Goal: Information Seeking & Learning: Learn about a topic

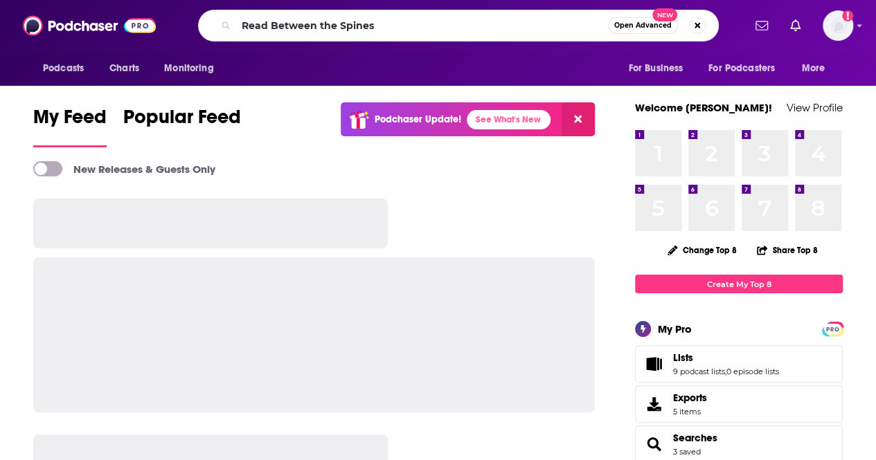
type input "Read Between the Spines"
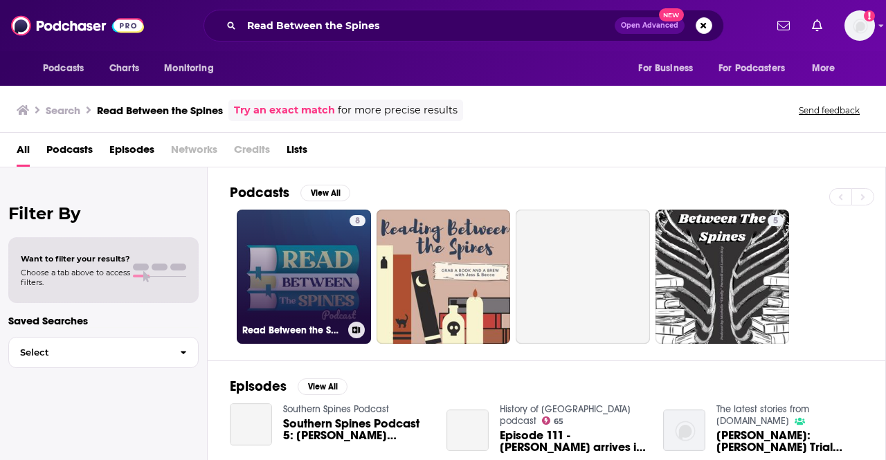
click at [312, 229] on link "8 Read Between the Spines" at bounding box center [304, 277] width 134 height 134
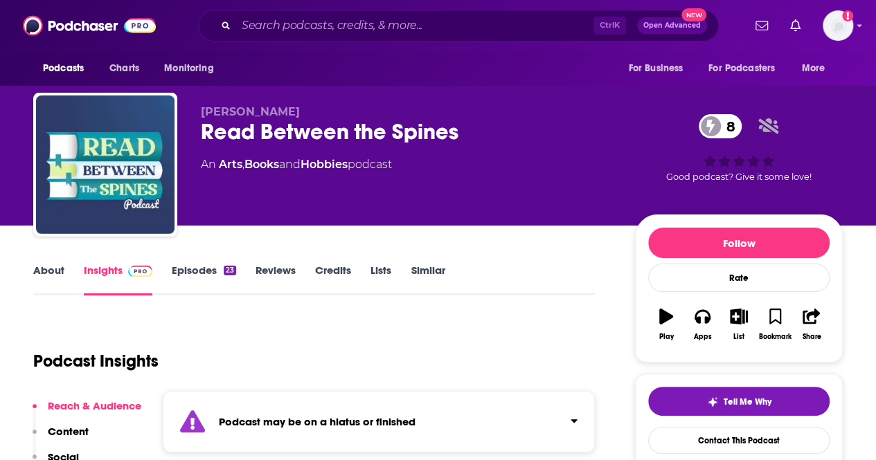
click at [197, 271] on link "Episodes 23" at bounding box center [204, 280] width 64 height 32
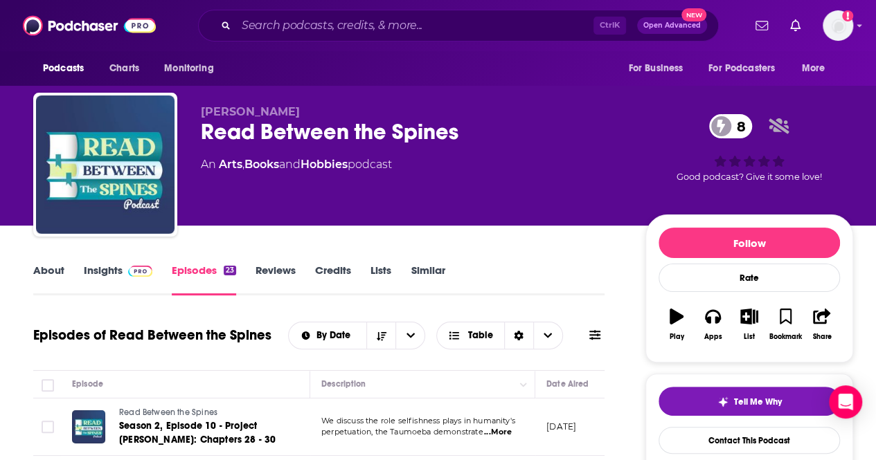
drag, startPoint x: 321, startPoint y: 40, endPoint x: 324, endPoint y: 15, distance: 25.9
click at [321, 39] on div "Ctrl K Open Advanced New" at bounding box center [458, 26] width 521 height 32
click at [324, 15] on div "Ctrl K Open Advanced New" at bounding box center [458, 26] width 521 height 32
click at [325, 27] on input "Search podcasts, credits, & more..." at bounding box center [414, 26] width 357 height 22
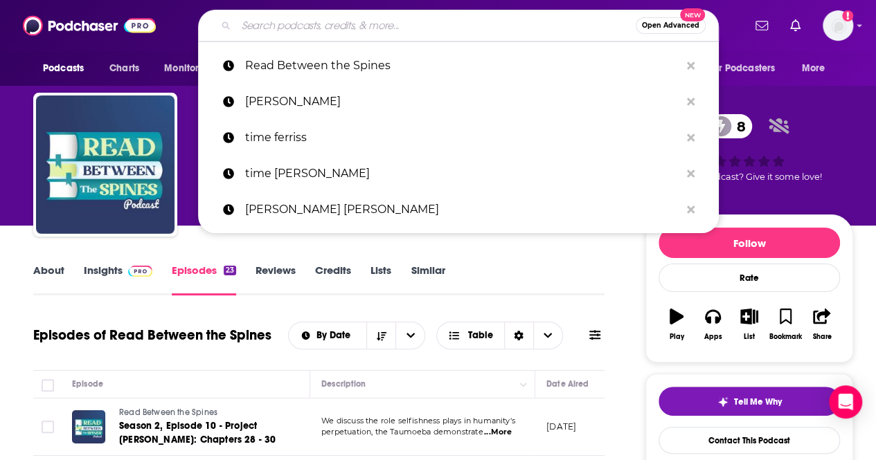
paste input "“Historical Bookworms,”"
type input "“Historical Bookworms,”"
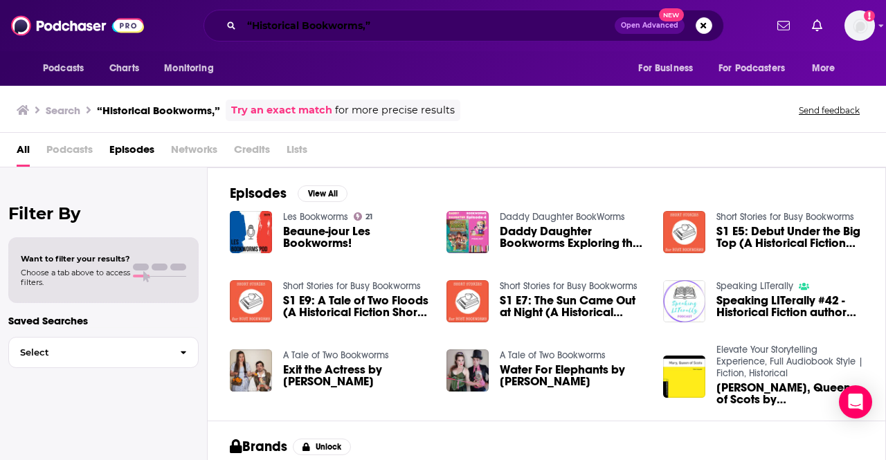
click at [253, 24] on input "“Historical Bookworms,”" at bounding box center [428, 26] width 373 height 22
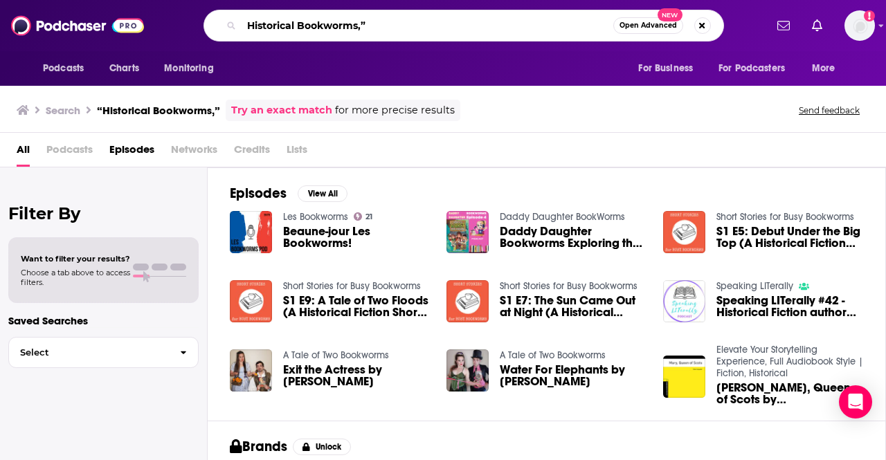
click at [383, 23] on input "Historical Bookworms,”" at bounding box center [428, 26] width 372 height 22
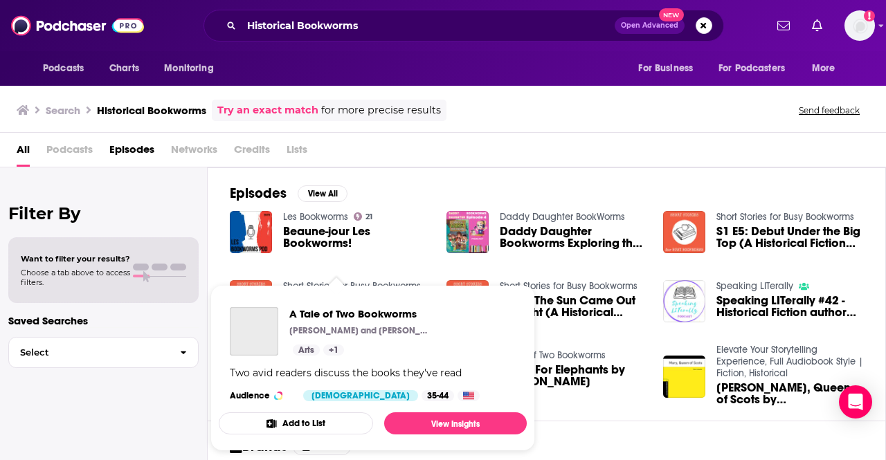
scroll to position [115, 0]
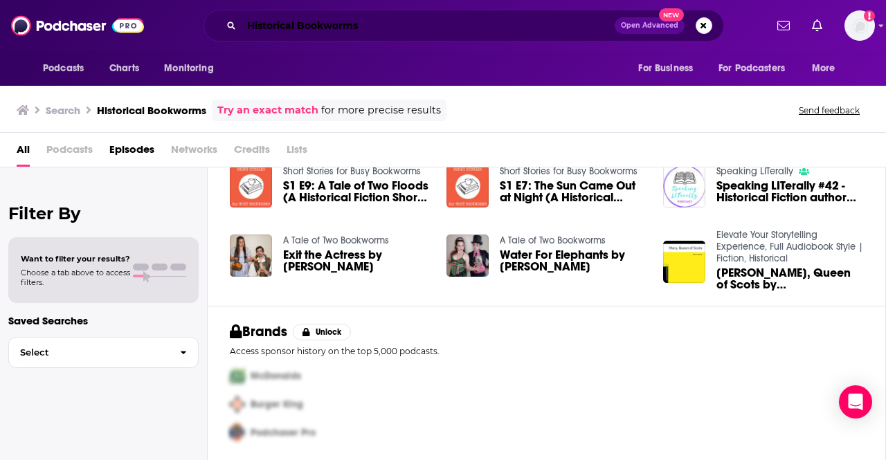
drag, startPoint x: 374, startPoint y: 28, endPoint x: 45, endPoint y: -12, distance: 331.3
click at [45, 0] on html "Podcasts Charts Monitoring Historical Bookworms Open Advanced New For Business …" at bounding box center [443, 230] width 886 height 460
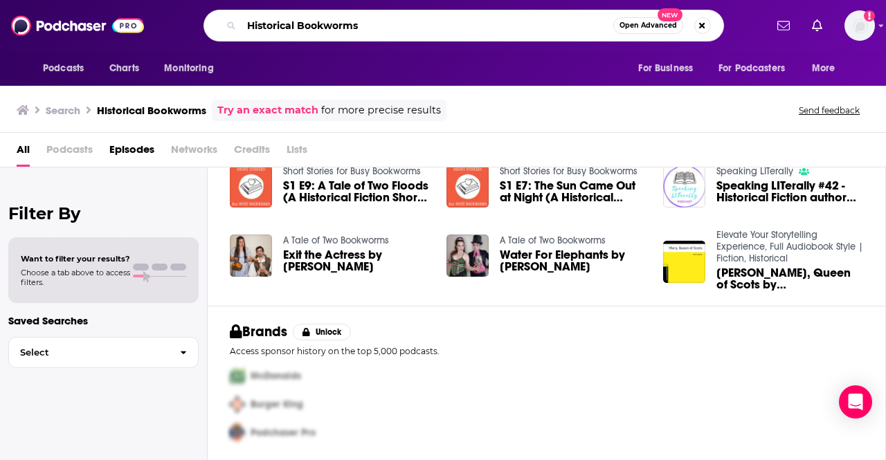
paste input "It’s Just Historical"
type input "It’s Just Historical"
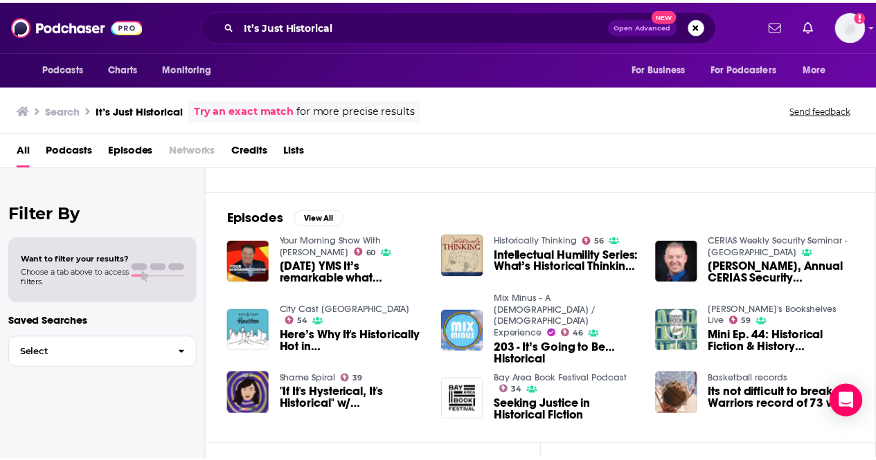
scroll to position [30, 0]
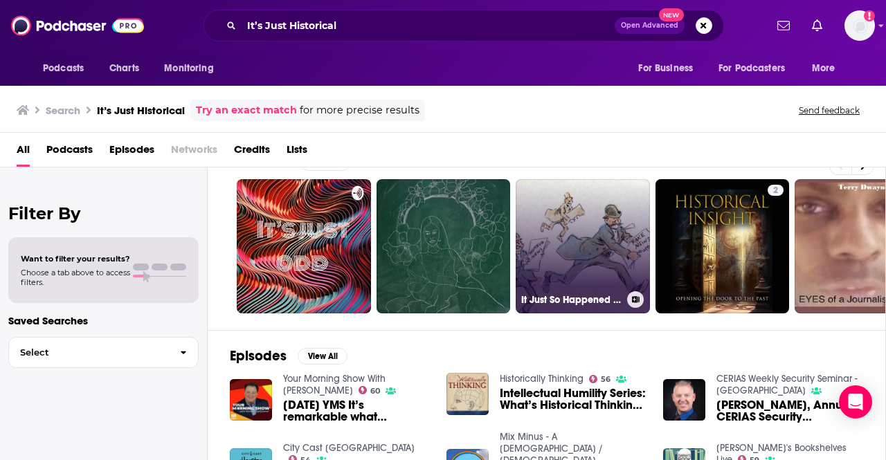
click at [555, 244] on link "It Just So Happened - an alternative history show" at bounding box center [583, 246] width 134 height 134
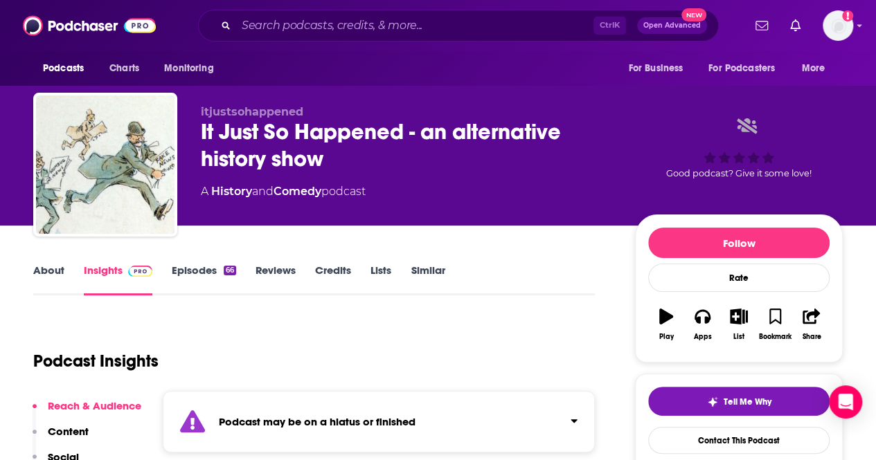
click at [57, 275] on link "About" at bounding box center [48, 280] width 31 height 32
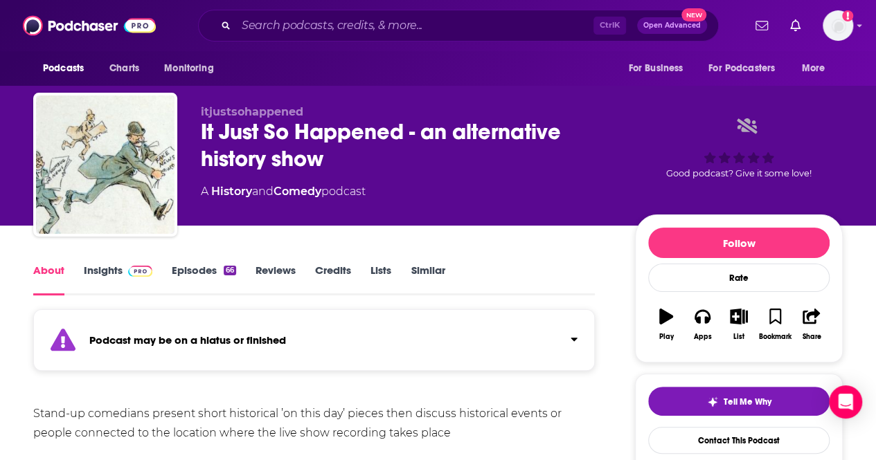
scroll to position [138, 0]
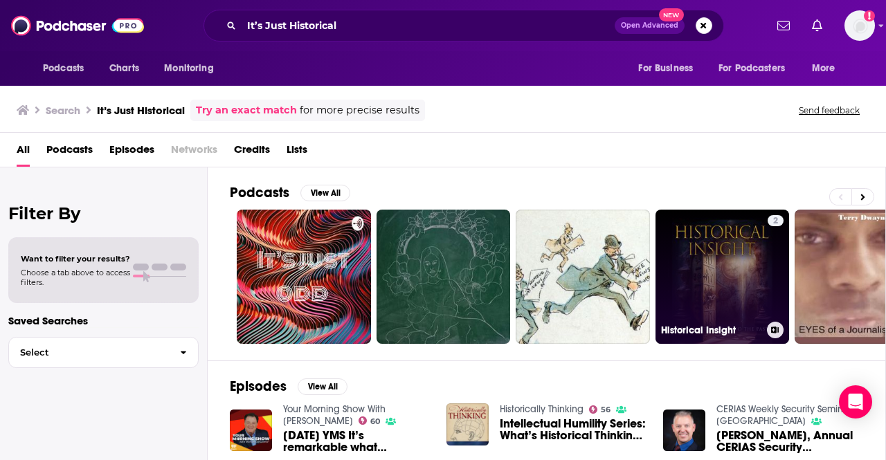
click at [697, 280] on link "2 Historical Insight" at bounding box center [723, 277] width 134 height 134
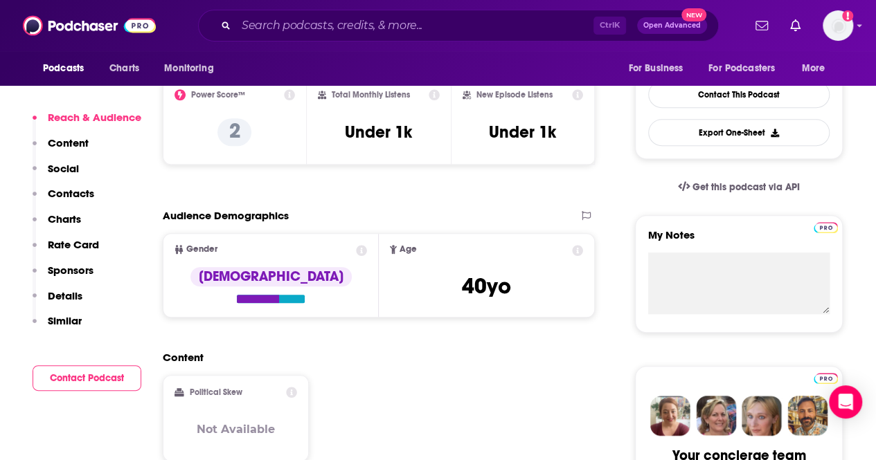
scroll to position [69, 0]
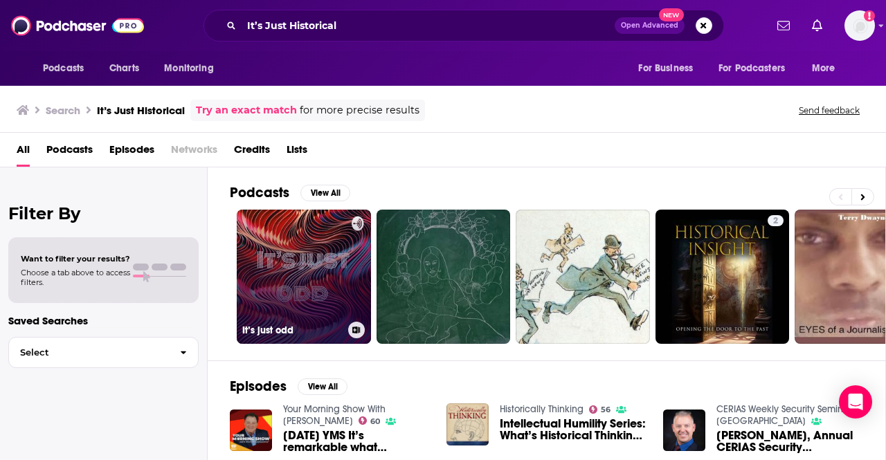
click at [312, 301] on link "It’s just odd" at bounding box center [304, 277] width 134 height 134
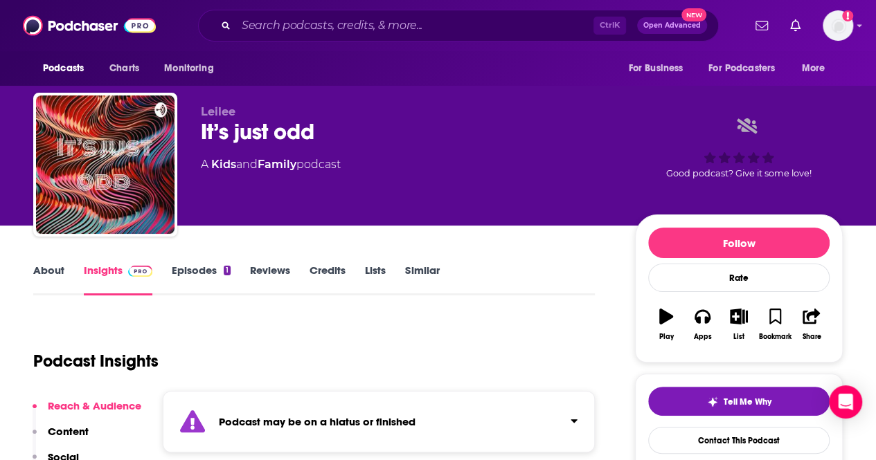
scroll to position [138, 0]
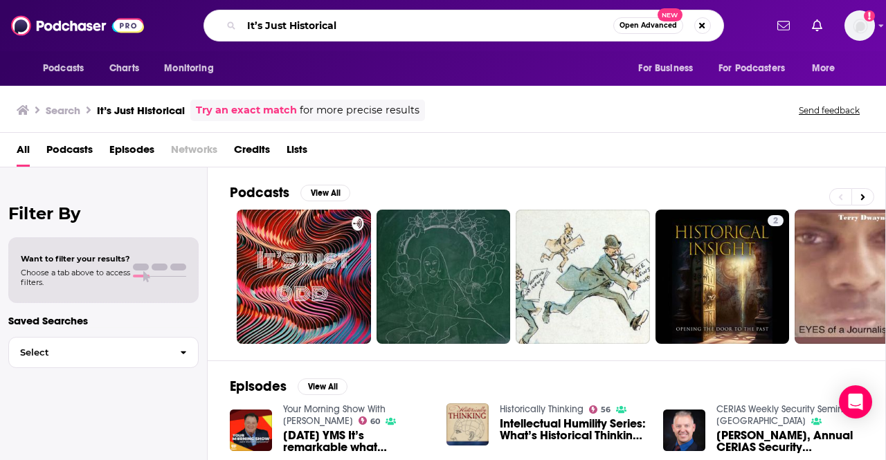
click at [386, 29] on input "It’s Just Historical" at bounding box center [428, 26] width 372 height 22
paste input "Historical Novels Review"
type input "It’s Just Historical Historical Novels Review"
drag, startPoint x: 508, startPoint y: 27, endPoint x: 18, endPoint y: -14, distance: 491.9
click at [18, 0] on html "Podcasts Charts Monitoring It’s Just Historical Historical Novels Review Open A…" at bounding box center [443, 230] width 886 height 460
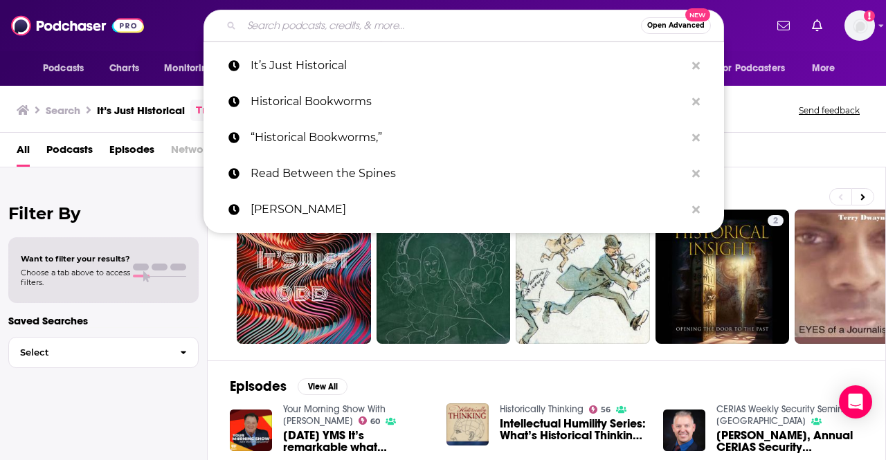
paste input "Never Enough Novels (Podcast)"
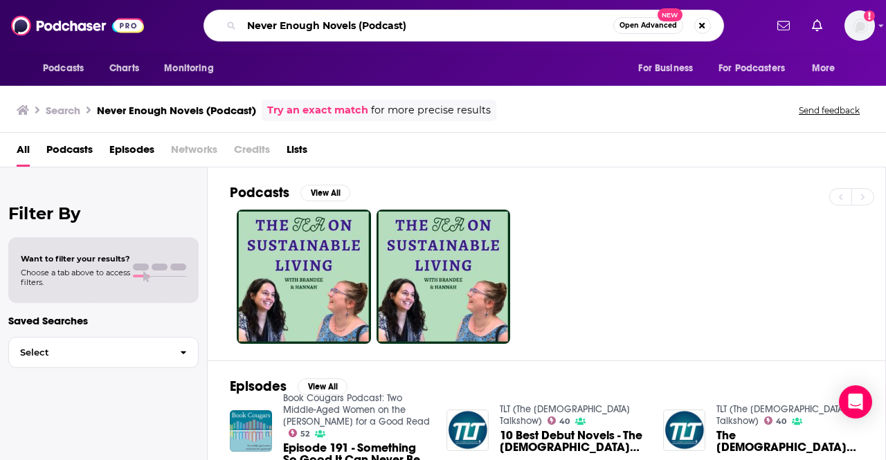
drag, startPoint x: 413, startPoint y: 23, endPoint x: 359, endPoint y: 24, distance: 54.0
click at [359, 24] on input "Never Enough Novels (Podcast)" at bounding box center [428, 26] width 372 height 22
type input "Never Enough Novels"
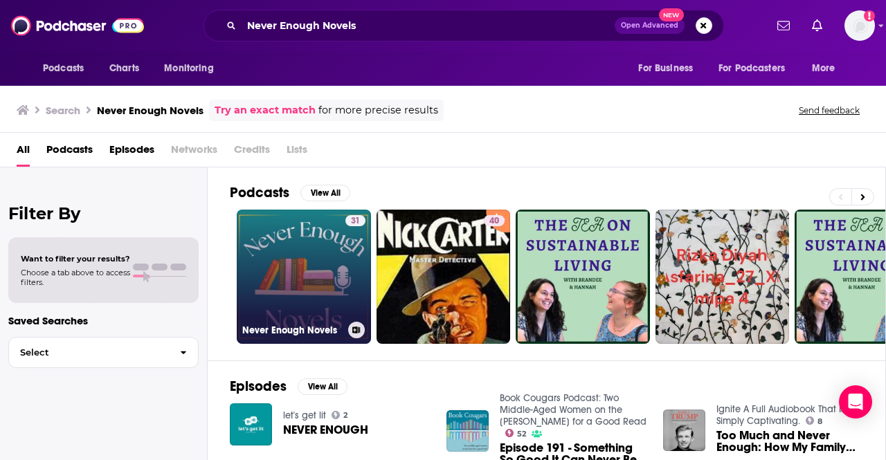
click at [256, 251] on link "31 Never Enough Novels" at bounding box center [304, 277] width 134 height 134
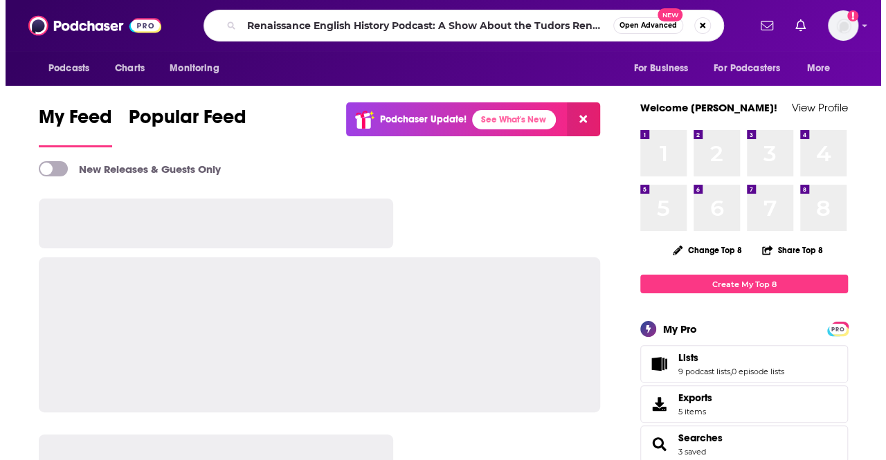
scroll to position [0, 287]
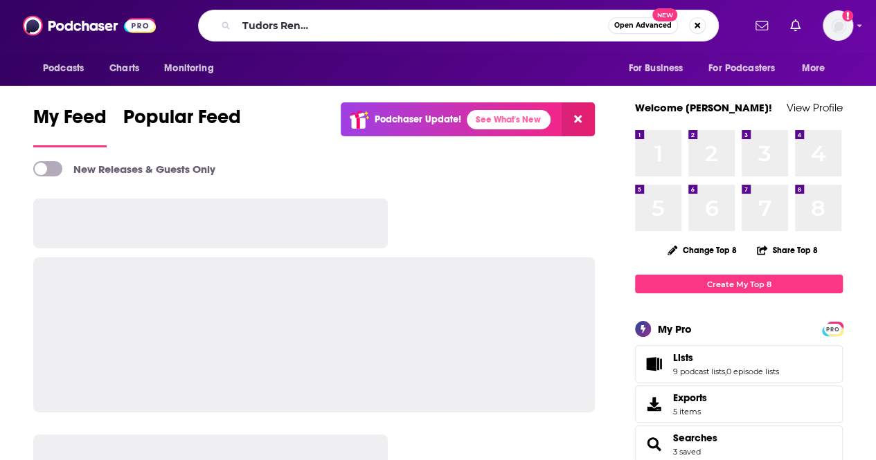
type input "Renaissance English History Podcast: A Show About the Tudors Renaissance Englis…"
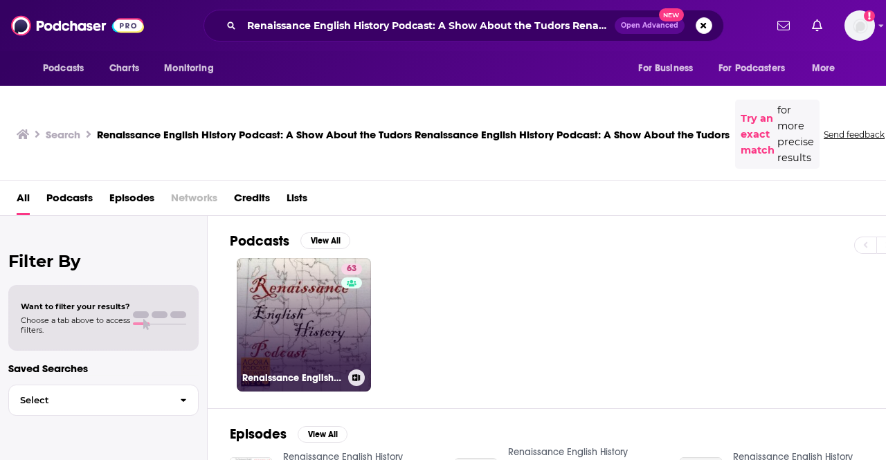
click at [319, 325] on link "63 Renaissance English History Podcast: A Show About the Tudors" at bounding box center [304, 325] width 134 height 134
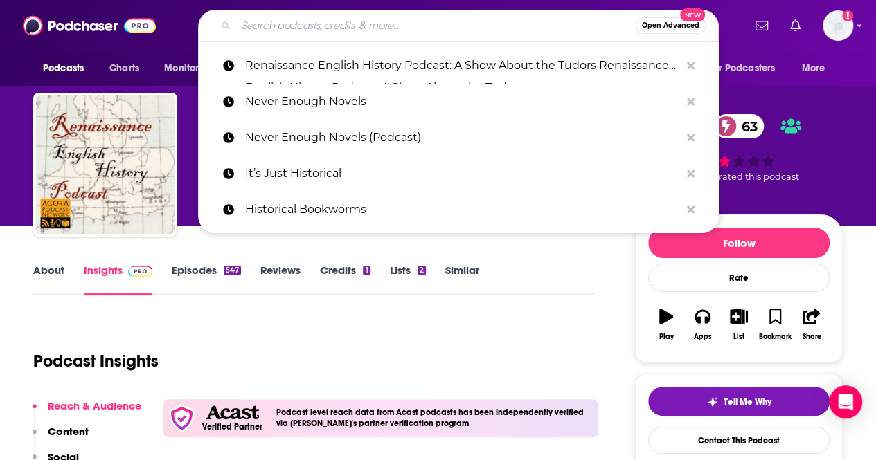
click at [366, 19] on input "Search podcasts, credits, & more..." at bounding box center [436, 26] width 400 height 22
paste input "Wining about Herstory"
type input "Wining about Herstory"
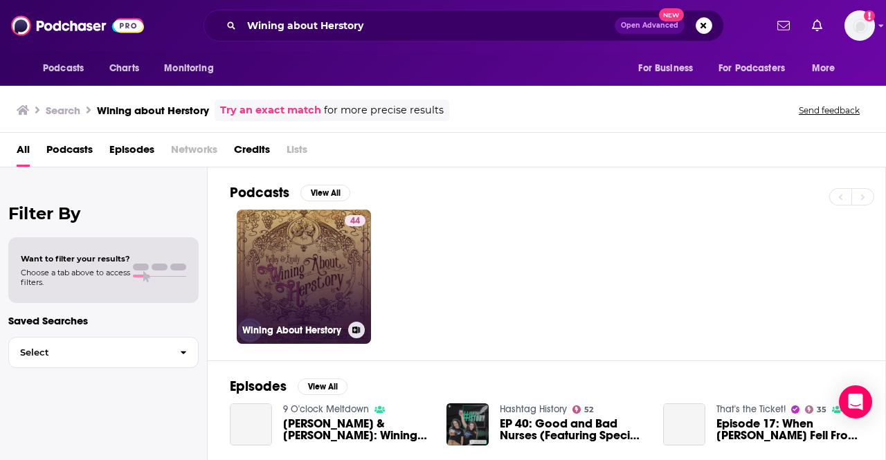
click at [318, 285] on link "44 Wining About Herstory" at bounding box center [304, 277] width 134 height 134
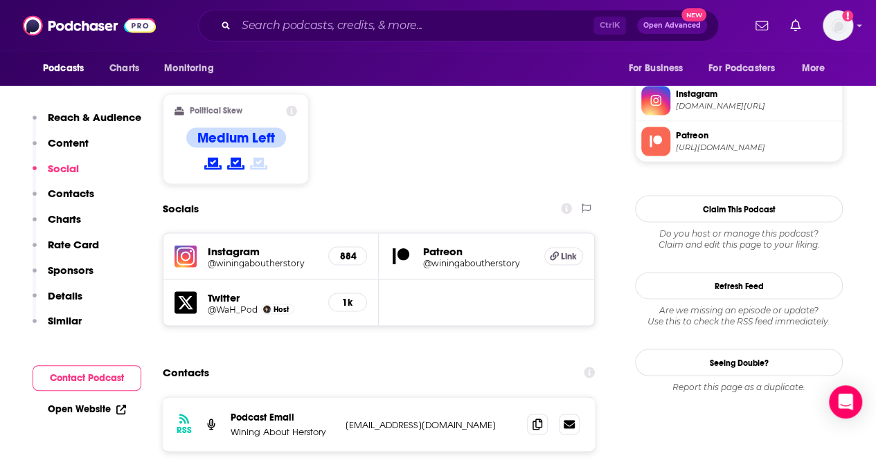
scroll to position [1246, 0]
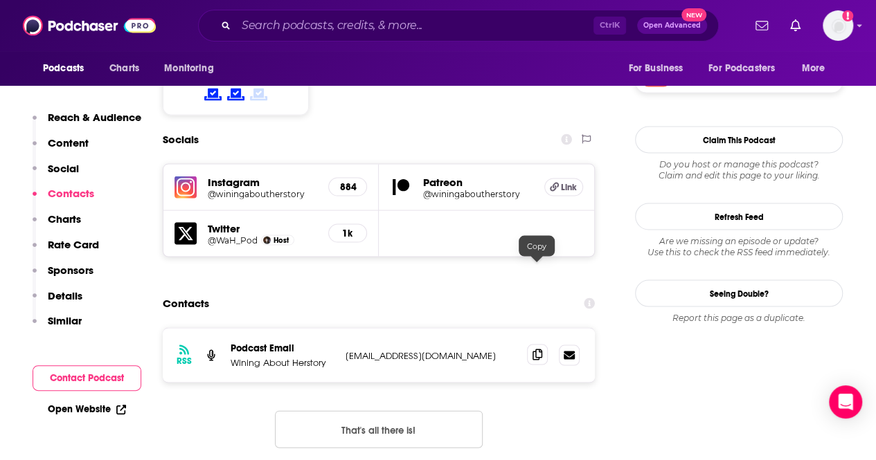
click at [530, 344] on span at bounding box center [537, 354] width 21 height 21
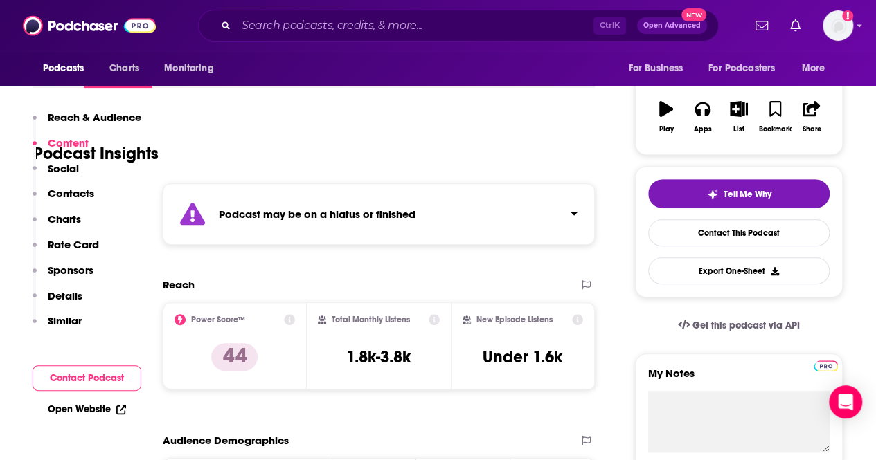
scroll to position [0, 0]
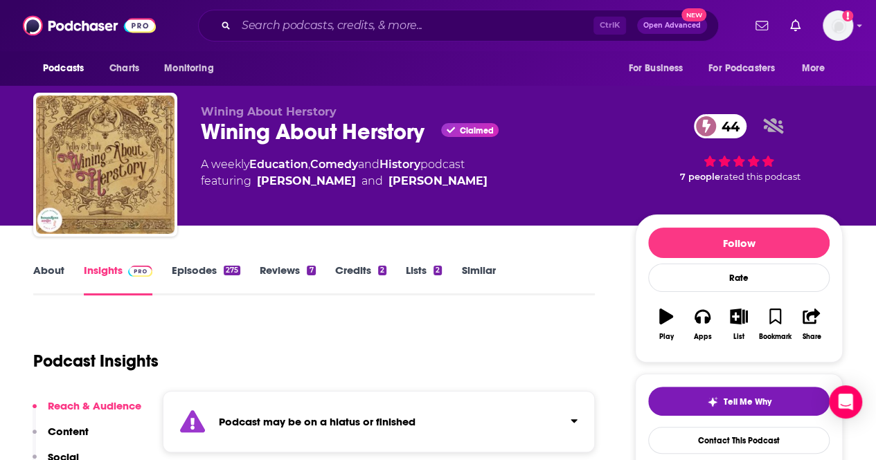
click at [49, 267] on link "About" at bounding box center [48, 280] width 31 height 32
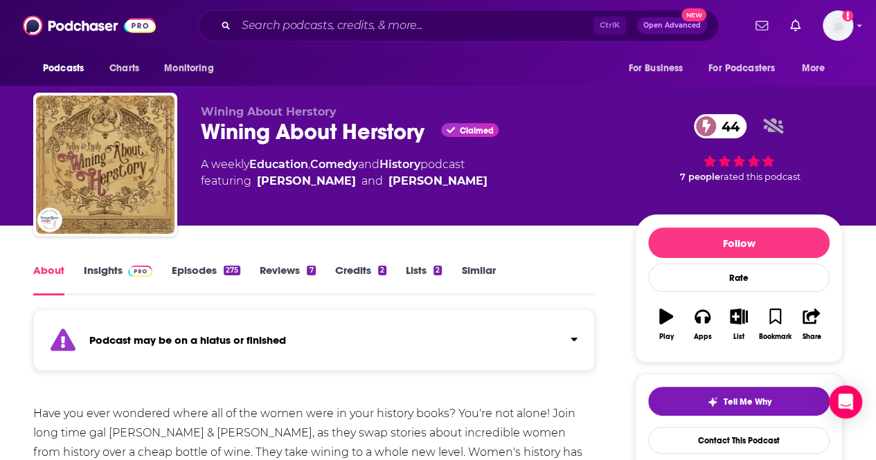
scroll to position [138, 0]
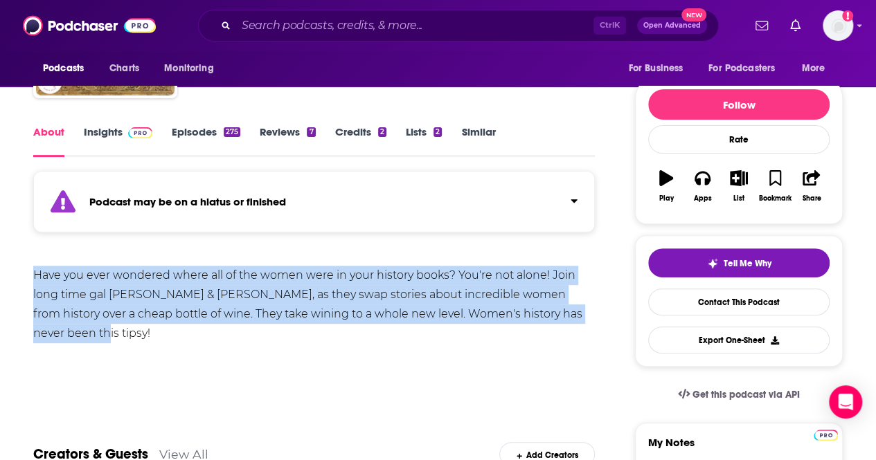
drag, startPoint x: 89, startPoint y: 334, endPoint x: 15, endPoint y: 270, distance: 97.2
copy div "Have you ever wondered where all of the women were in your history books? You'r…"
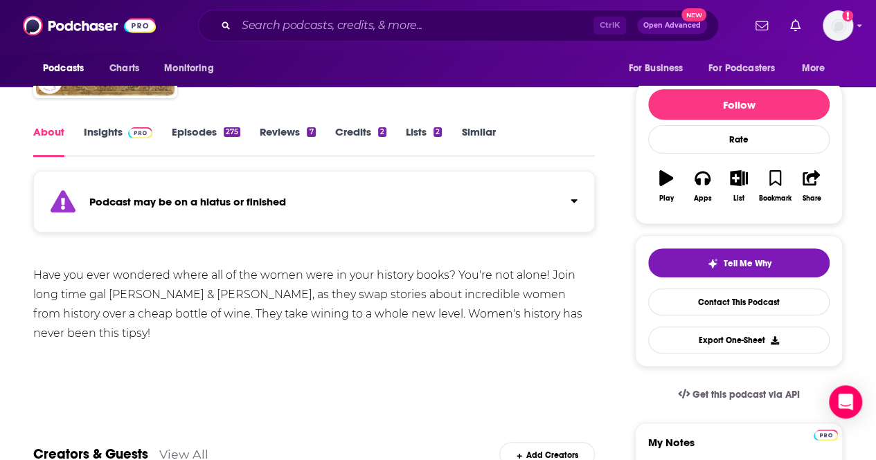
click at [380, 377] on div "Show More" at bounding box center [314, 382] width 562 height 24
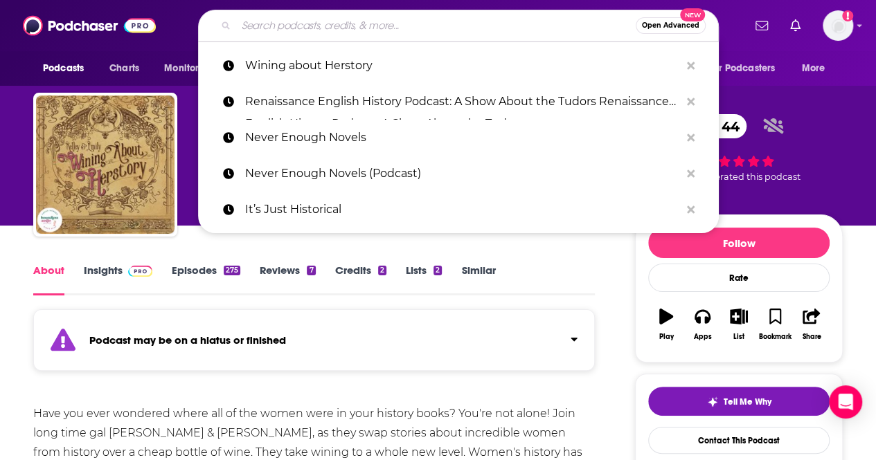
click at [432, 20] on input "Search podcasts, credits, & more..." at bounding box center [436, 26] width 400 height 22
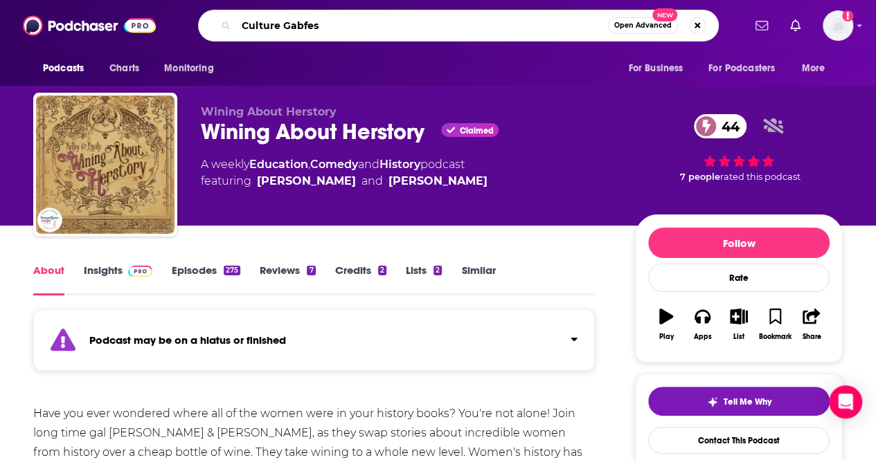
type input "Culture Gabfest"
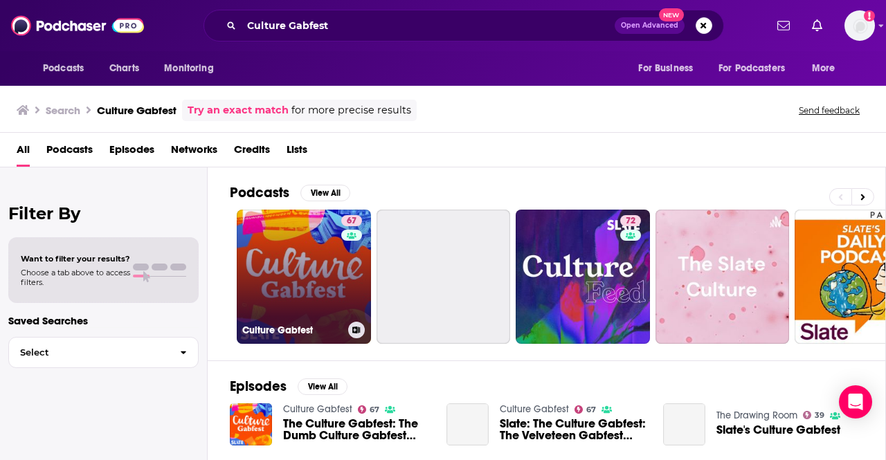
click at [321, 300] on link "67 Culture Gabfest" at bounding box center [304, 277] width 134 height 134
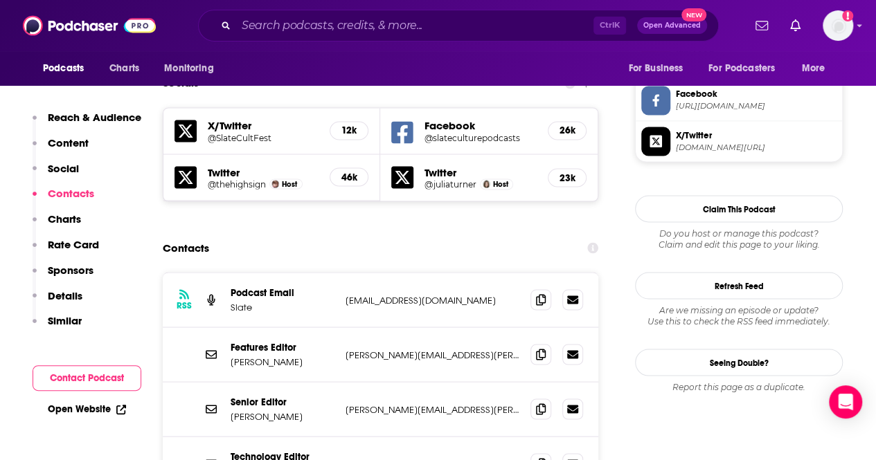
scroll to position [1246, 0]
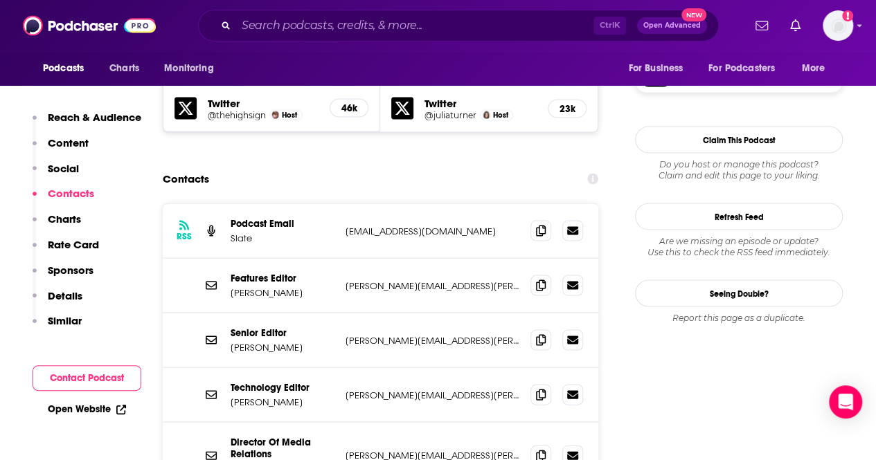
drag, startPoint x: 467, startPoint y: 222, endPoint x: 330, endPoint y: 236, distance: 137.9
click at [0, 0] on div "Features Editor [PERSON_NAME] [PERSON_NAME][EMAIL_ADDRESS][PERSON_NAME][DOMAIN_…" at bounding box center [0, 0] width 0 height 0
click at [539, 224] on icon at bounding box center [541, 229] width 10 height 11
click at [288, 28] on input "Search podcasts, credits, & more..." at bounding box center [414, 26] width 357 height 22
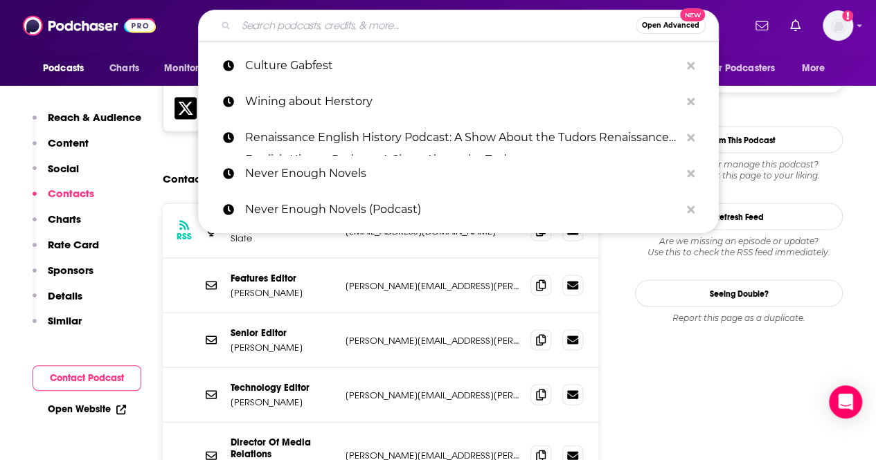
paste input "Pop Culture Coffee Hour"
type input "Pop Culture Coffee Hour"
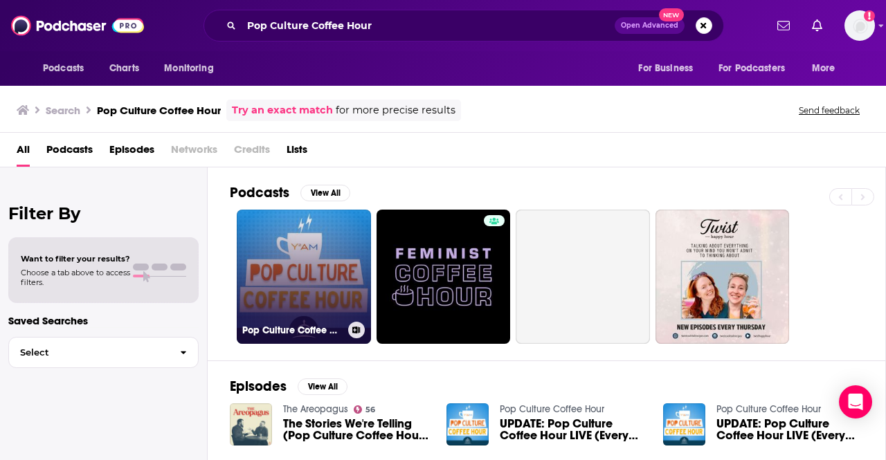
click at [306, 282] on link "Pop Culture Coffee Hour" at bounding box center [304, 277] width 134 height 134
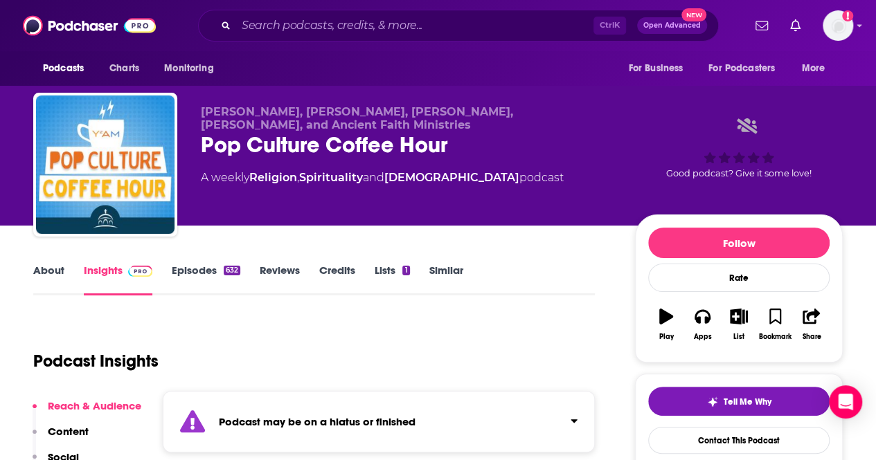
click at [54, 264] on link "About" at bounding box center [48, 280] width 31 height 32
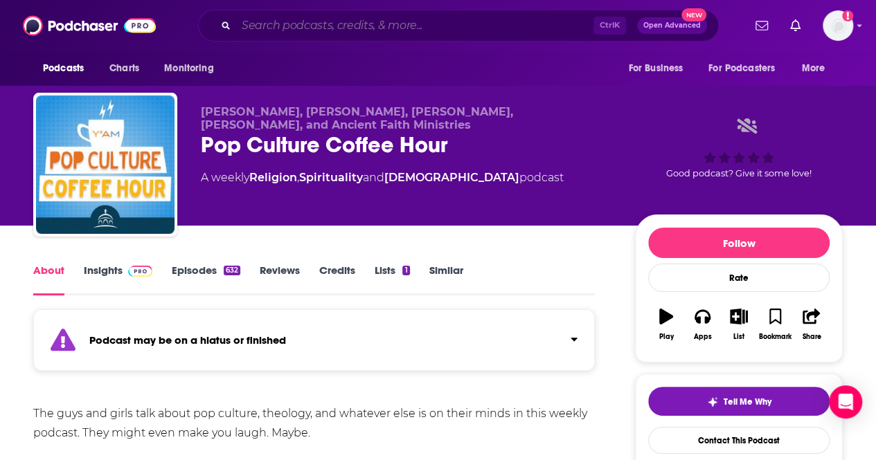
click at [343, 33] on input "Search podcasts, credits, & more..." at bounding box center [414, 26] width 357 height 22
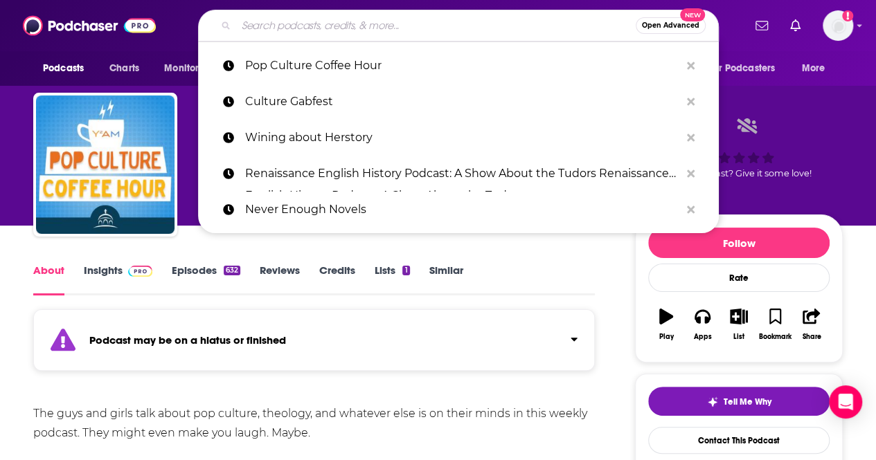
paste input "Call Your Girlfriend"
type input "Call Your Girlfriend"
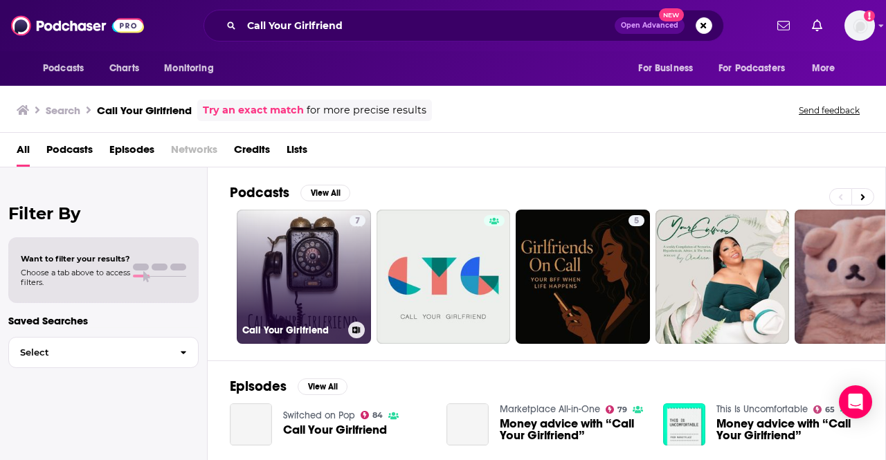
click at [291, 280] on link "7 Call Your Girlfriend" at bounding box center [304, 277] width 134 height 134
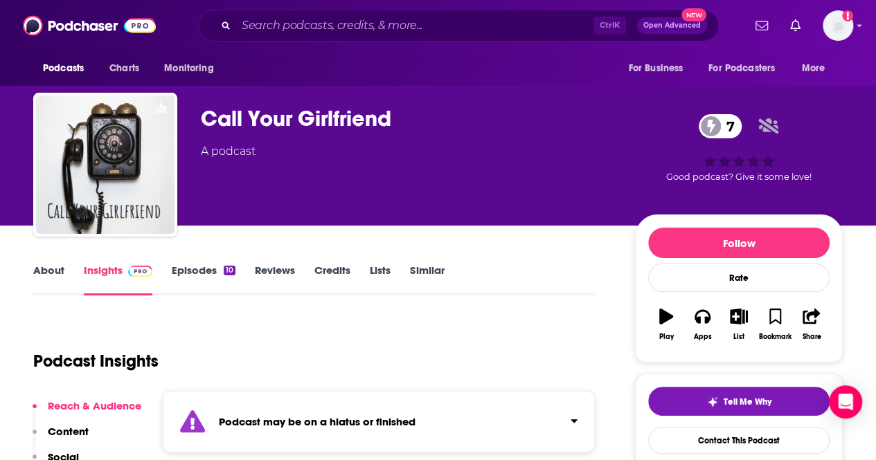
click at [39, 274] on link "About" at bounding box center [48, 280] width 31 height 32
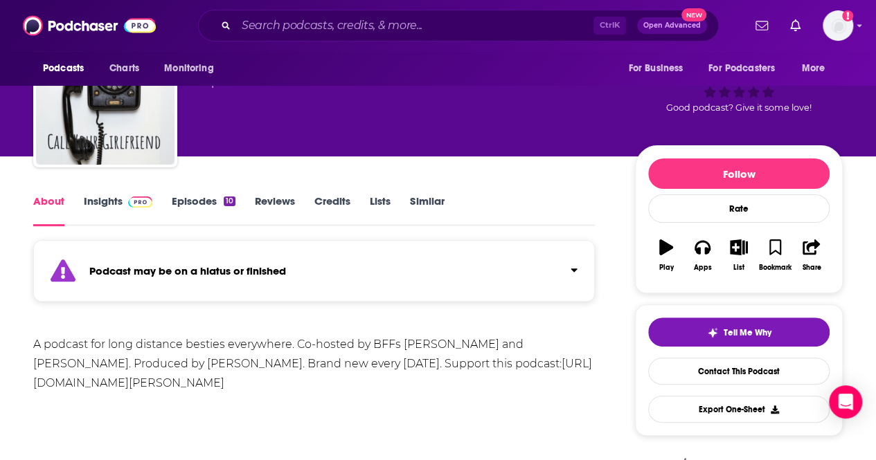
scroll to position [138, 0]
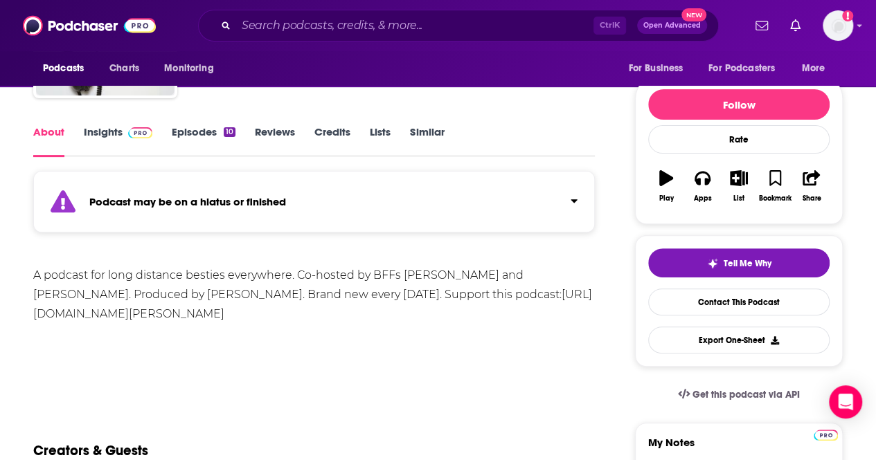
click at [109, 132] on link "Insights" at bounding box center [118, 141] width 69 height 32
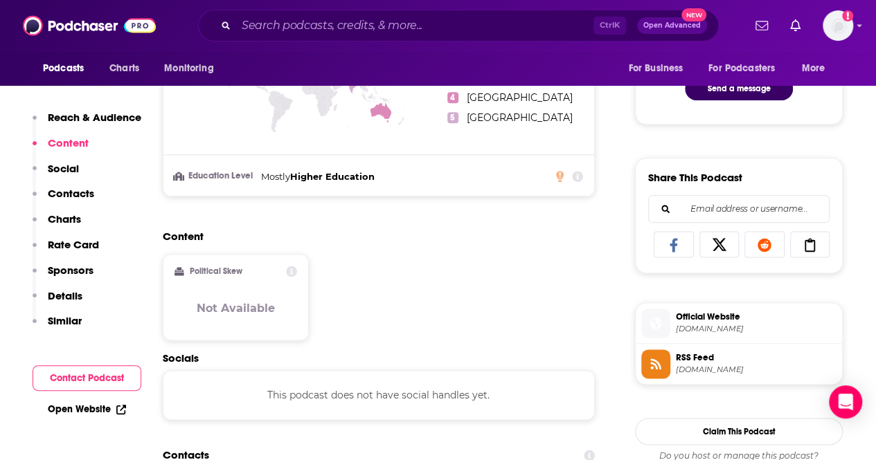
scroll to position [1039, 0]
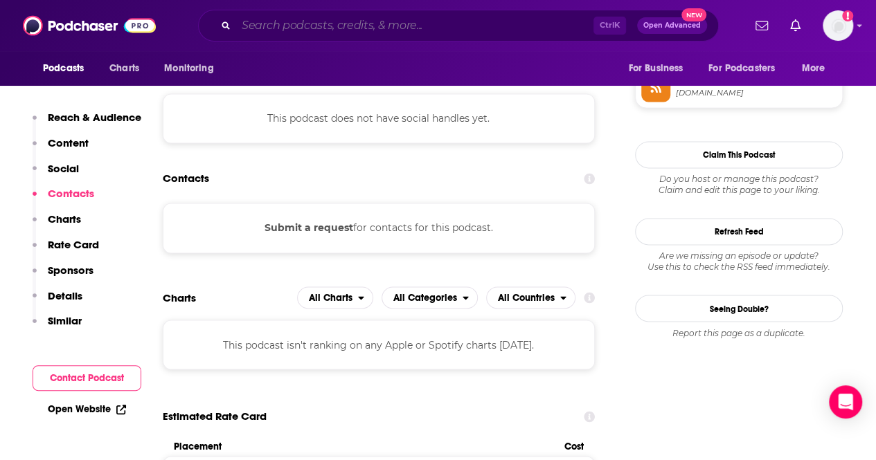
click at [359, 31] on input "Search podcasts, credits, & more..." at bounding box center [414, 26] width 357 height 22
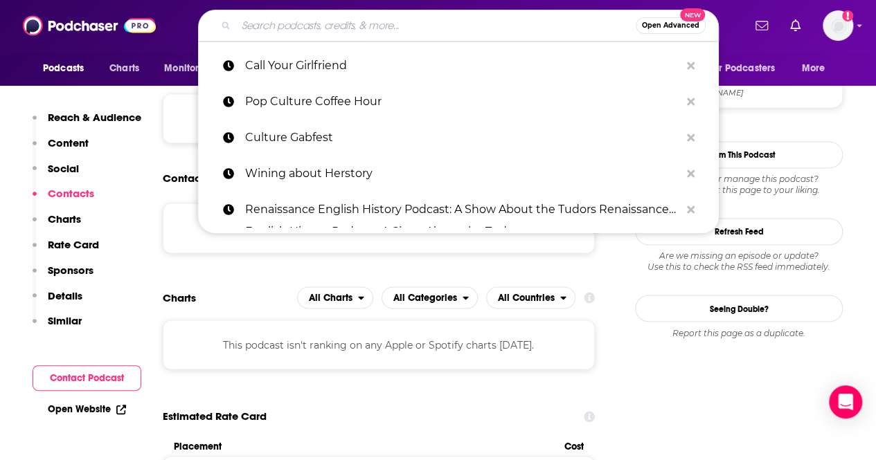
paste input "The Guilty Feminist"
type input "The Guilty Feminist"
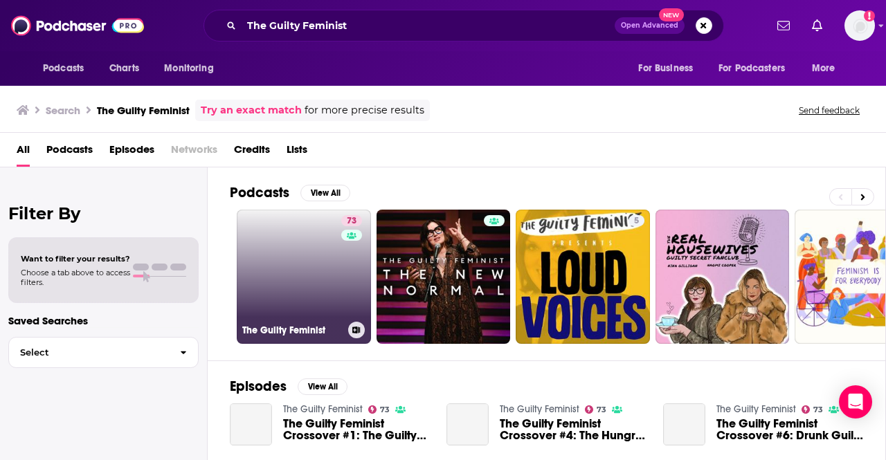
click at [307, 263] on link "73 The Guilty Feminist" at bounding box center [304, 277] width 134 height 134
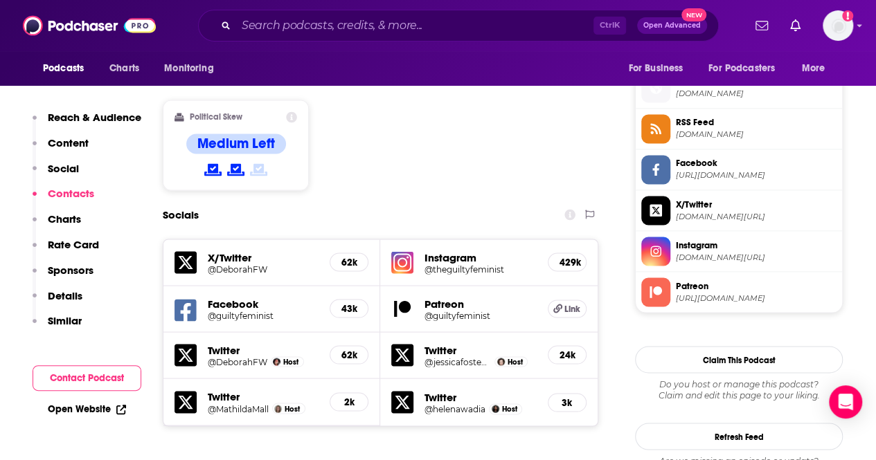
scroll to position [1385, 0]
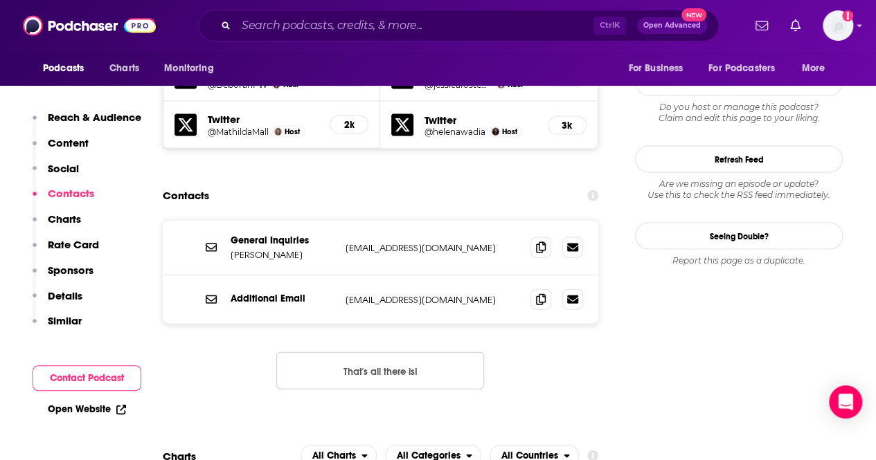
drag, startPoint x: 336, startPoint y: 188, endPoint x: 228, endPoint y: 197, distance: 108.4
click at [228, 221] on div "General Inquiries [PERSON_NAME] [EMAIL_ADDRESS][DOMAIN_NAME] [EMAIL_ADDRESS][DO…" at bounding box center [381, 248] width 436 height 55
copy p "[PERSON_NAME]"
click at [539, 242] on icon at bounding box center [541, 247] width 10 height 11
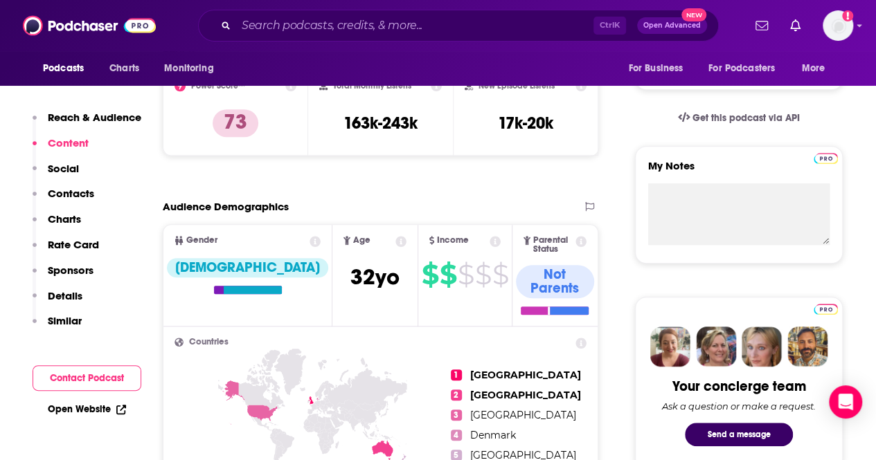
scroll to position [0, 0]
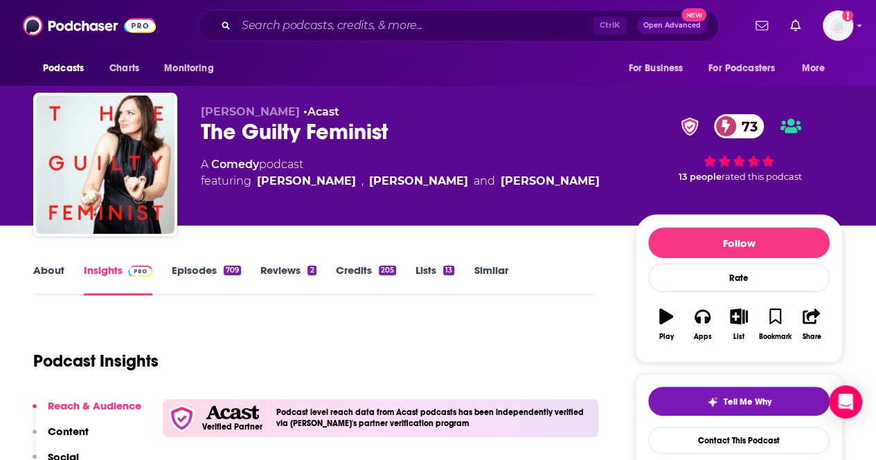
click at [54, 273] on link "About" at bounding box center [48, 280] width 31 height 32
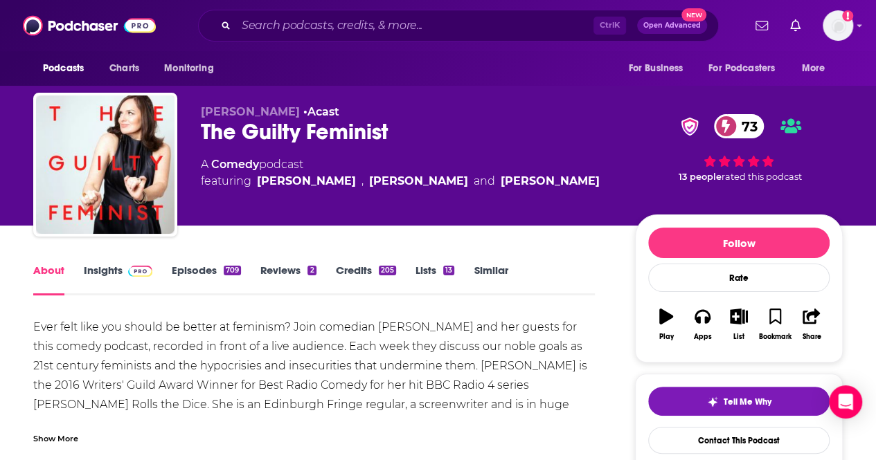
scroll to position [69, 0]
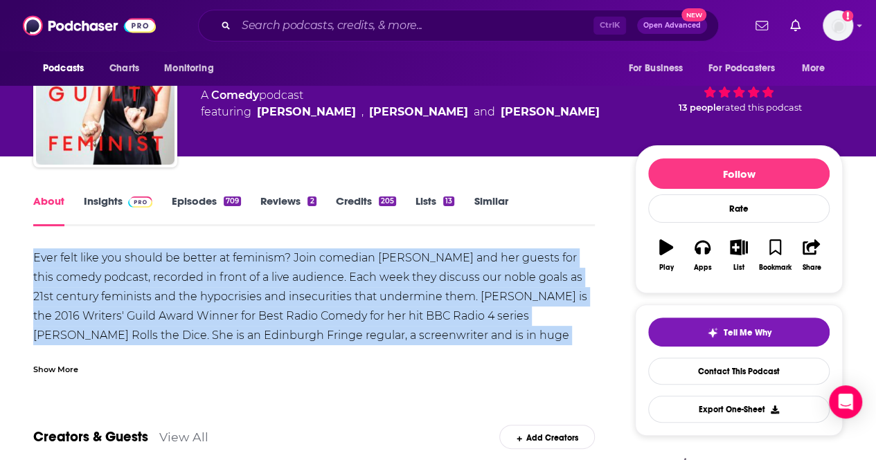
drag, startPoint x: 37, startPoint y: 255, endPoint x: 579, endPoint y: 332, distance: 546.8
click at [579, 332] on div "Ever felt like you should be better at feminism? Join comedian [PERSON_NAME] an…" at bounding box center [314, 317] width 562 height 136
copy div "Ever felt like you should be better at feminism? Join comedian [PERSON_NAME] an…"
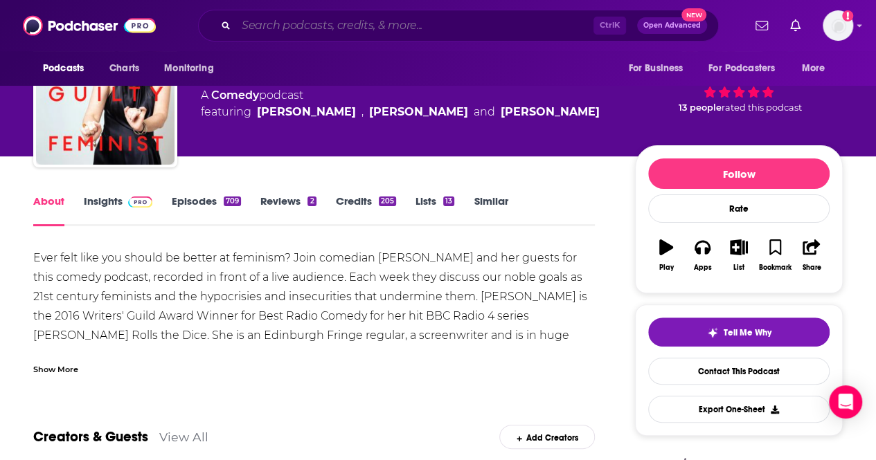
click at [274, 28] on input "Search podcasts, credits, & more..." at bounding box center [414, 26] width 357 height 22
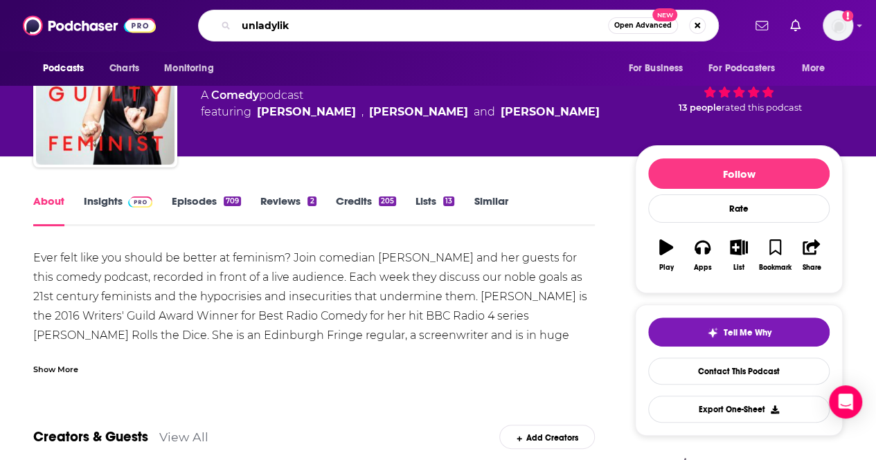
type input "unladylike"
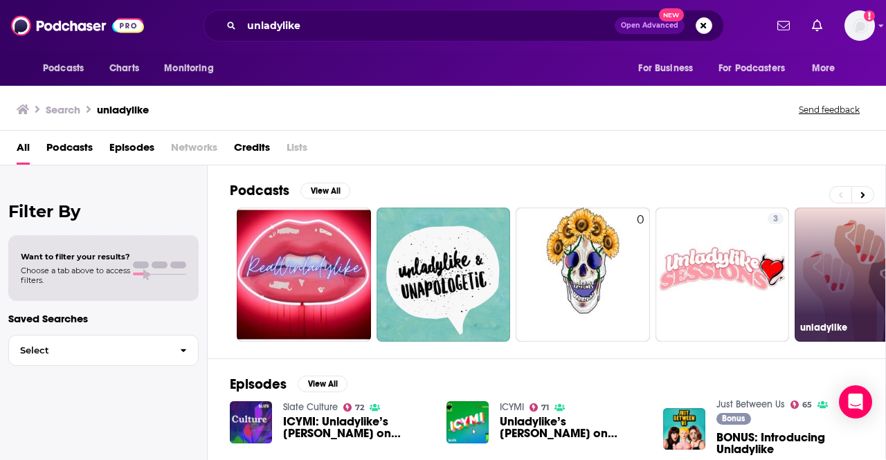
click at [853, 259] on link "unladylike" at bounding box center [862, 275] width 134 height 134
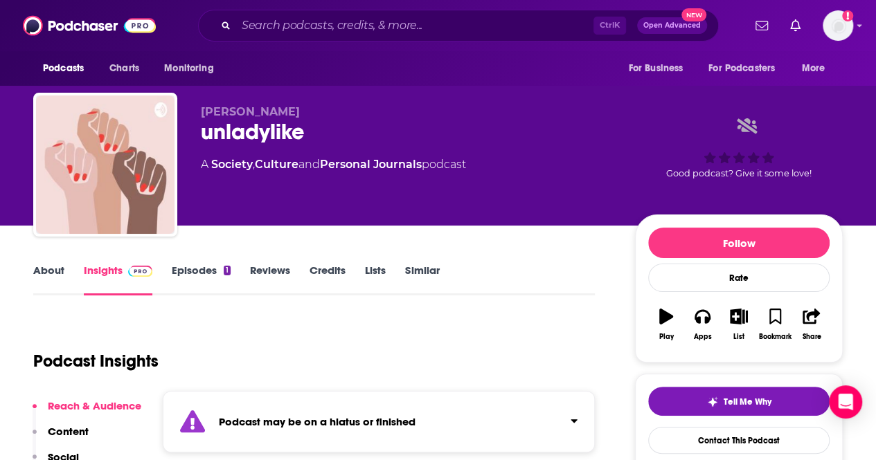
click at [57, 269] on link "About" at bounding box center [48, 280] width 31 height 32
